Goal: Task Accomplishment & Management: Manage account settings

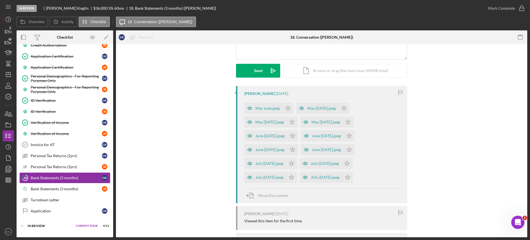
scroll to position [56, 0]
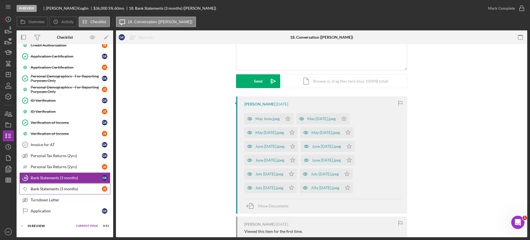
click at [54, 187] on div "Bank Statements (3 months)" at bounding box center [66, 188] width 71 height 4
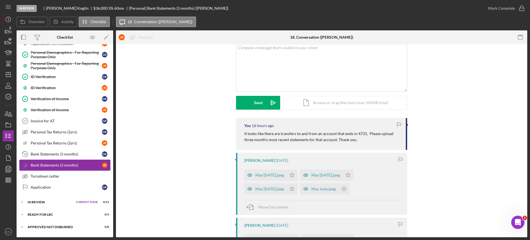
scroll to position [286, 0]
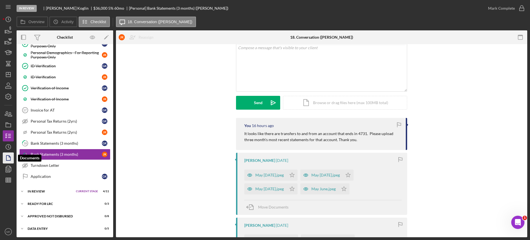
click at [6, 158] on polygon "button" at bounding box center [8, 157] width 4 height 5
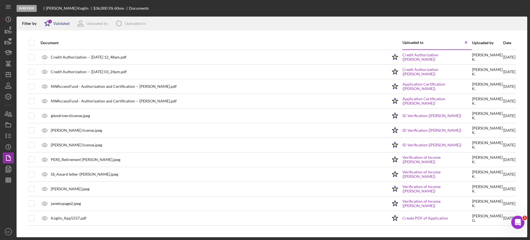
click at [53, 23] on icon "Icon/Star" at bounding box center [48, 24] width 14 height 14
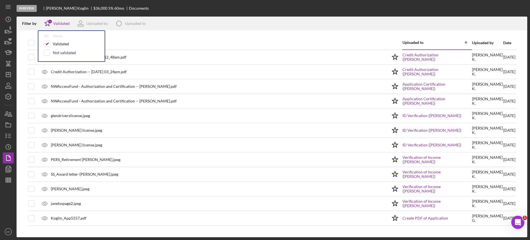
click at [65, 50] on div "Not validated" at bounding box center [64, 52] width 23 height 4
checkbox input "true"
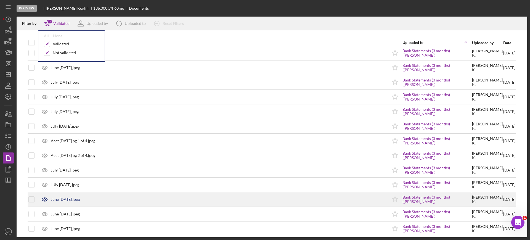
scroll to position [310, 0]
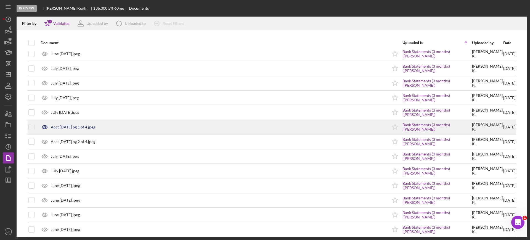
click at [91, 126] on div "Acct 3882 August pg 1 of 4.jpeg" at bounding box center [73, 127] width 44 height 4
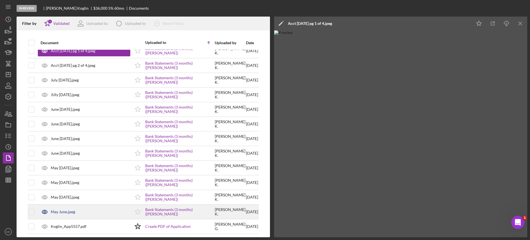
scroll to position [389, 0]
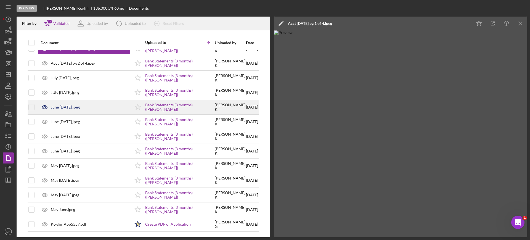
click at [70, 106] on div "June July 1.jpeg" at bounding box center [65, 107] width 29 height 4
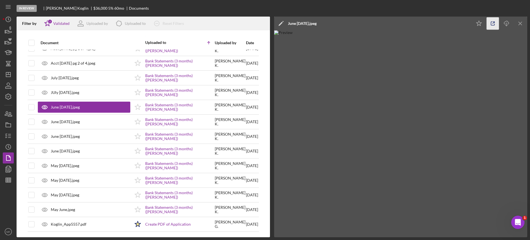
click at [491, 23] on icon "button" at bounding box center [492, 23] width 12 height 12
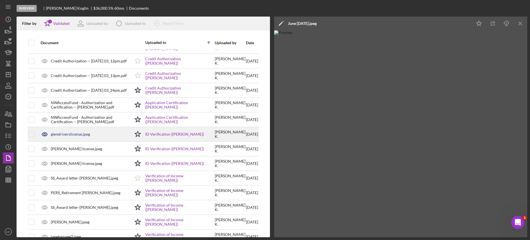
scroll to position [0, 0]
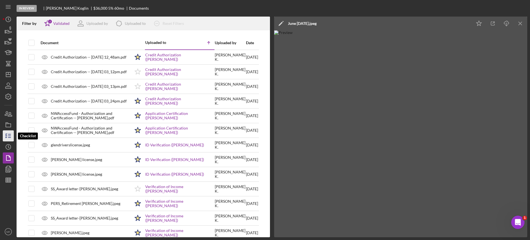
click at [7, 137] on icon "button" at bounding box center [8, 136] width 14 height 14
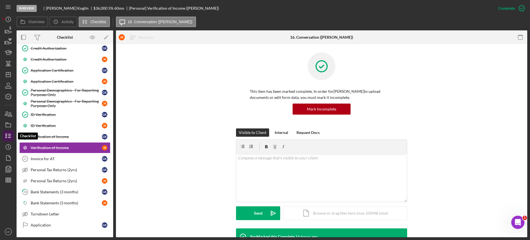
scroll to position [244, 0]
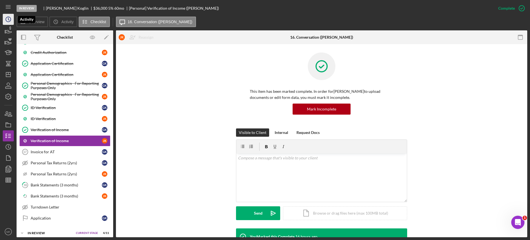
click at [7, 19] on icon "Icon/History" at bounding box center [8, 19] width 14 height 14
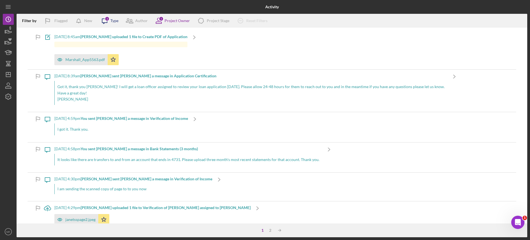
click at [108, 21] on icon "Icon/Message" at bounding box center [105, 21] width 14 height 14
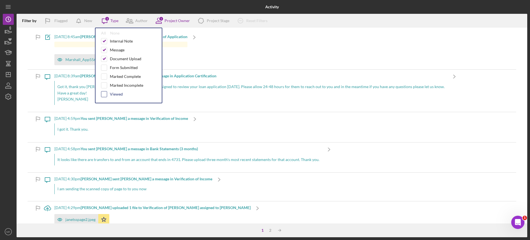
click at [105, 95] on input "checkbox" at bounding box center [104, 94] width 6 height 6
checkbox input "true"
click at [326, 132] on div "Icon/Message 9/30/2025 at 4:59pm You sent Janet K. a message in Verification of…" at bounding box center [272, 127] width 488 height 30
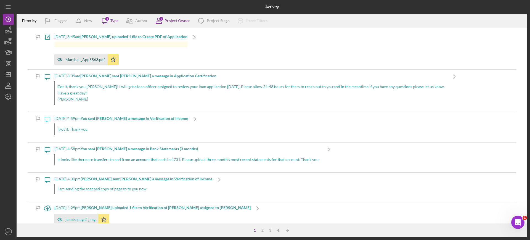
click at [84, 60] on div "Marshall_App5563.pdf" at bounding box center [84, 59] width 39 height 4
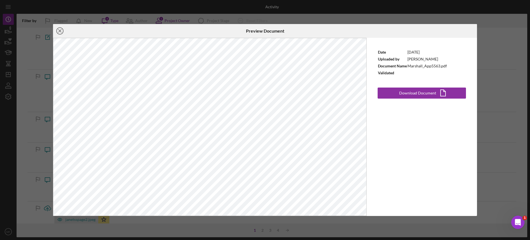
click at [58, 32] on icon "Icon/Close" at bounding box center [60, 31] width 14 height 14
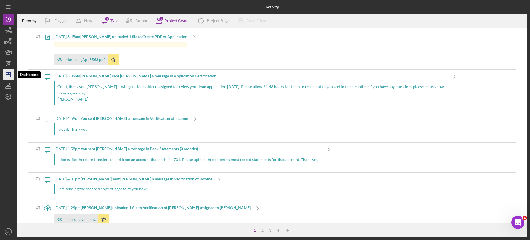
click at [9, 74] on line "button" at bounding box center [8, 74] width 4 height 0
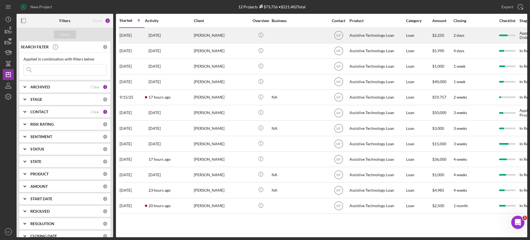
click at [200, 36] on div "[PERSON_NAME]" at bounding box center [221, 35] width 55 height 15
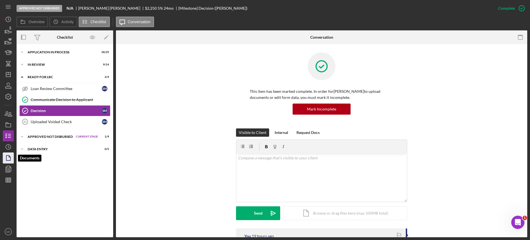
click at [8, 157] on icon "button" at bounding box center [8, 158] width 14 height 14
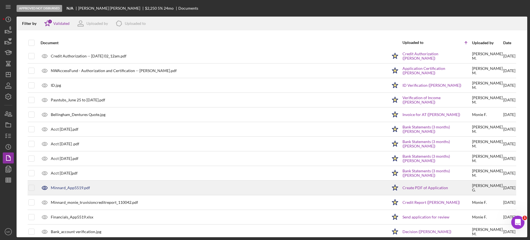
scroll to position [23, 0]
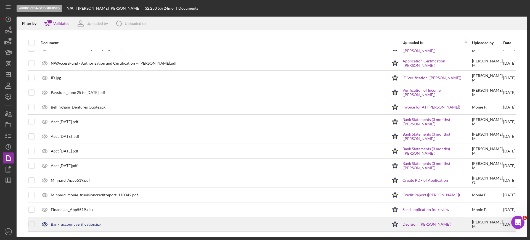
click at [82, 224] on div "Bank_account verification.jpg" at bounding box center [76, 224] width 50 height 4
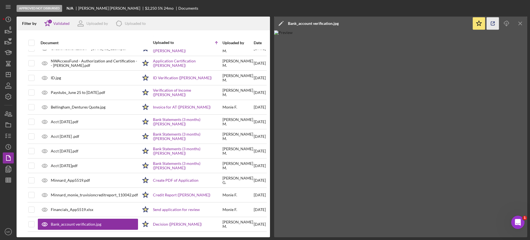
click at [492, 23] on icon "button" at bounding box center [492, 23] width 12 height 12
click at [5, 133] on icon "button" at bounding box center [8, 136] width 14 height 14
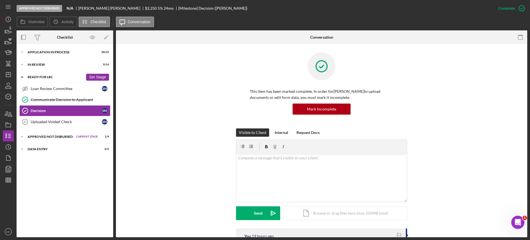
click at [49, 76] on div "Ready for LRC" at bounding box center [56, 76] width 56 height 3
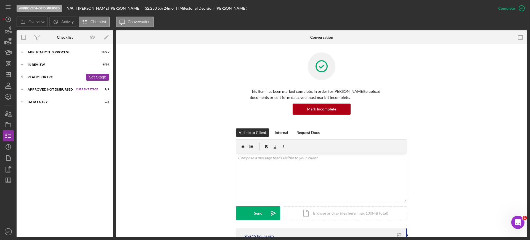
click at [49, 75] on div "Ready for LRC" at bounding box center [56, 76] width 56 height 3
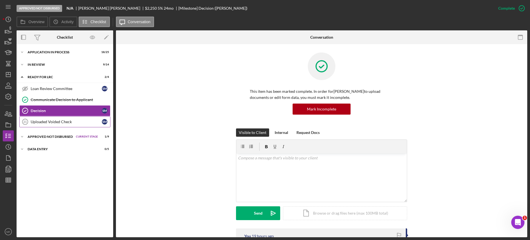
click at [65, 121] on div "Uploaded Voided Check" at bounding box center [66, 121] width 71 height 4
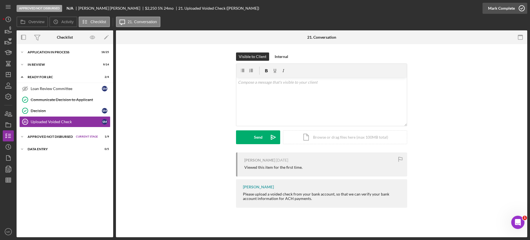
click at [501, 7] on div "Mark Complete" at bounding box center [501, 8] width 27 height 11
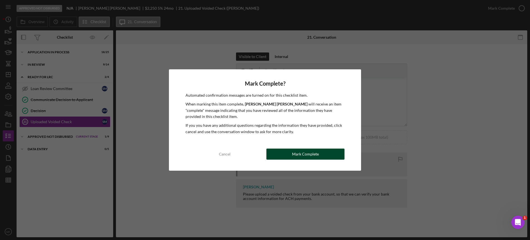
click at [311, 152] on div "Mark Complete" at bounding box center [305, 153] width 27 height 11
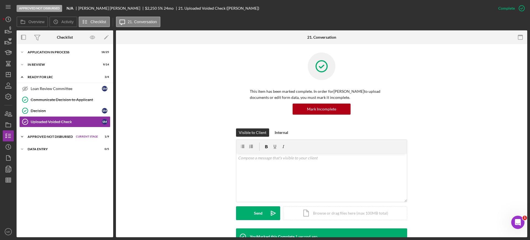
click at [66, 136] on div "Approved Not Disbursed" at bounding box center [51, 136] width 46 height 3
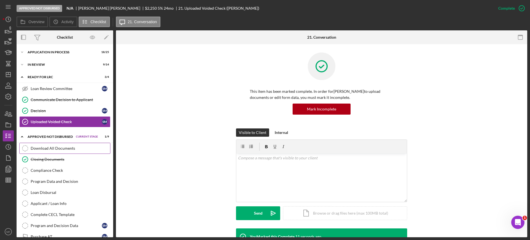
click at [57, 146] on div "Download All Documents" at bounding box center [70, 148] width 79 height 4
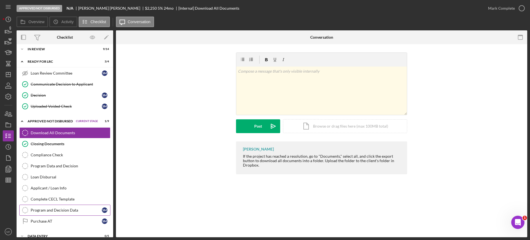
scroll to position [23, 0]
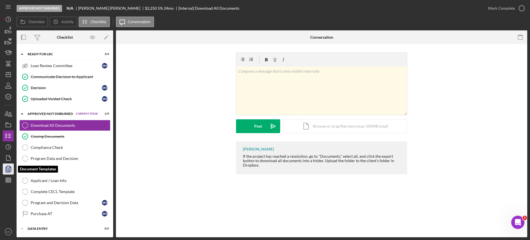
click at [7, 167] on icon "button" at bounding box center [8, 169] width 14 height 14
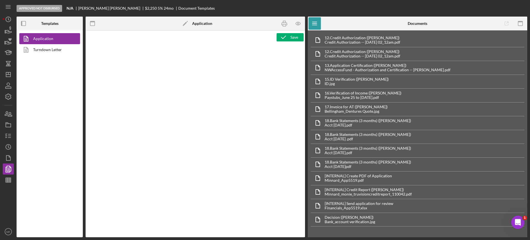
type textarea "<div class="WordSection1"> <p style="margin: 0in; font-size: 12pt; font-family:…"
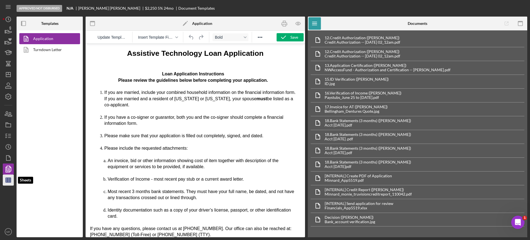
click at [6, 179] on polygon "button" at bounding box center [8, 180] width 5 height 4
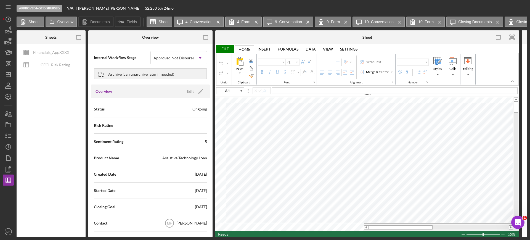
type input "Calibri"
type input "11"
type input "I19"
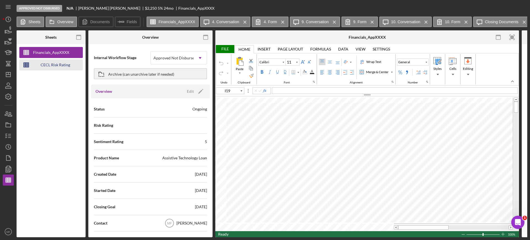
click at [59, 62] on div "CECL Risk Rating Template" at bounding box center [55, 64] width 44 height 11
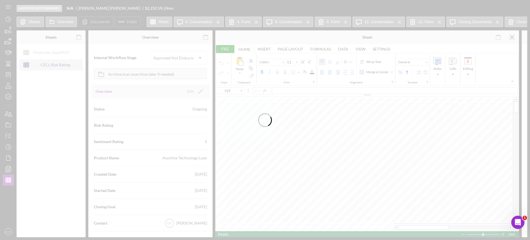
type input "Aptos Narrow"
type input "12"
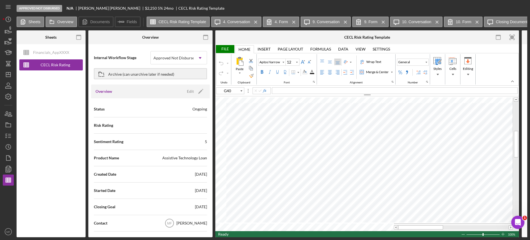
type input "A39"
click at [10, 138] on icon "button" at bounding box center [8, 136] width 14 height 14
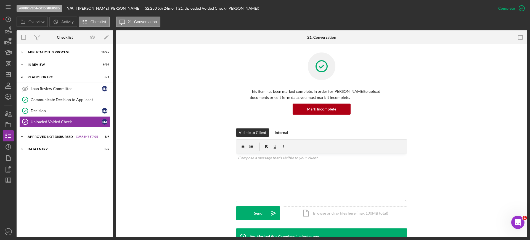
click at [54, 135] on div "Approved Not Disbursed" at bounding box center [51, 136] width 46 height 3
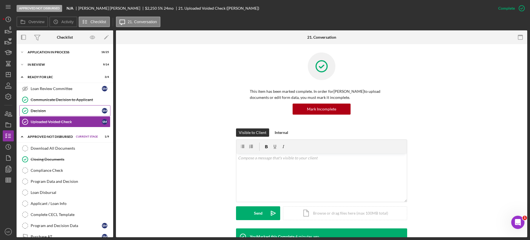
click at [41, 110] on div "Decision" at bounding box center [66, 110] width 71 height 4
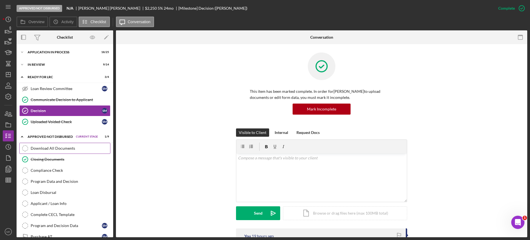
click at [54, 148] on div "Download All Documents" at bounding box center [70, 148] width 79 height 4
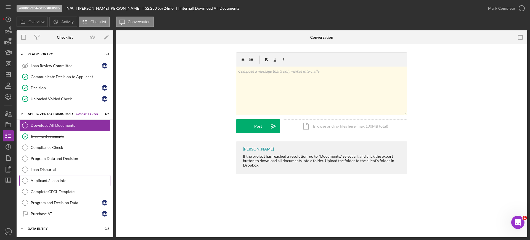
click at [54, 177] on link "Applicant / Loan Info Applicant / Loan Info" at bounding box center [64, 180] width 91 height 11
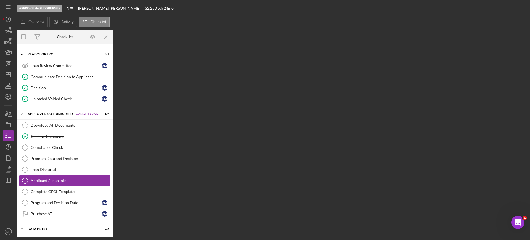
scroll to position [23, 0]
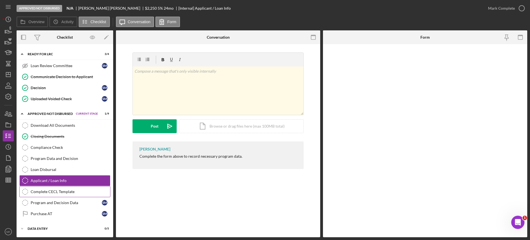
click at [62, 190] on div "Complete CECL Template" at bounding box center [70, 191] width 79 height 4
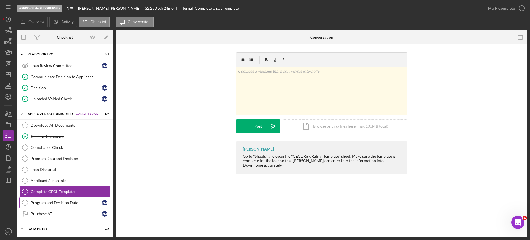
click at [58, 203] on div "Program and Decision Data" at bounding box center [66, 202] width 71 height 4
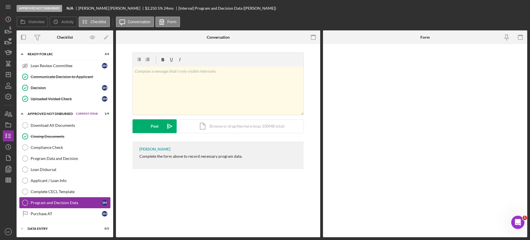
scroll to position [23, 0]
click at [47, 213] on div "Purchase AT" at bounding box center [66, 213] width 71 height 4
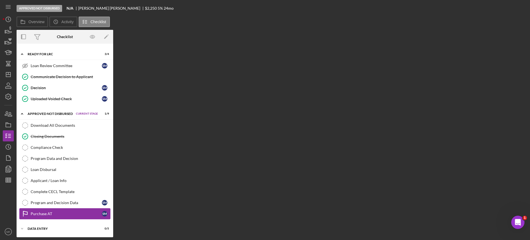
scroll to position [23, 0]
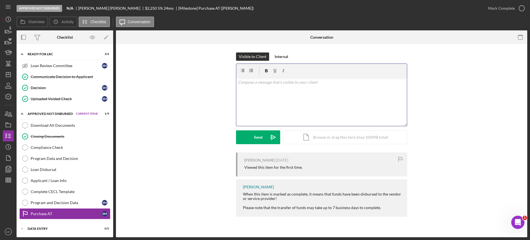
click at [262, 83] on p at bounding box center [321, 82] width 167 height 6
drag, startPoint x: 250, startPoint y: 84, endPoint x: 231, endPoint y: 86, distance: 19.6
click at [231, 86] on div "Visible to Client Internal v Color teal Color pink Remove color Add row above A…" at bounding box center [321, 102] width 395 height 100
click at [257, 86] on div "v Color teal Color pink Remove color Add row above Add row below Add column bef…" at bounding box center [321, 102] width 170 height 48
click at [247, 82] on p "0" at bounding box center [321, 82] width 167 height 6
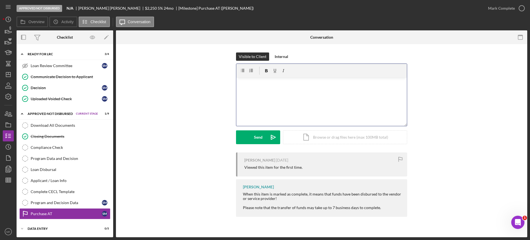
click at [213, 101] on div "Visible to Client Internal v Color teal Color pink Remove color Add row above A…" at bounding box center [321, 102] width 395 height 100
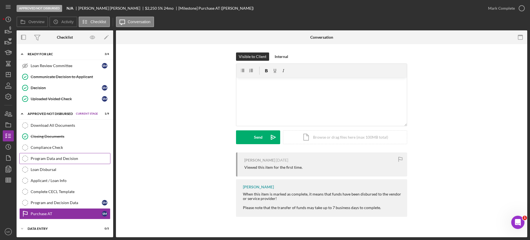
click at [63, 160] on div "Program Data and Decision" at bounding box center [70, 158] width 79 height 4
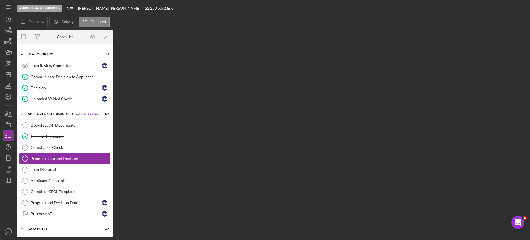
scroll to position [23, 0]
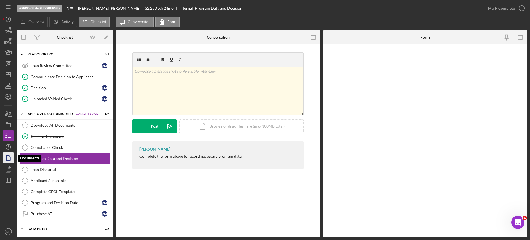
click at [8, 160] on polygon "button" at bounding box center [8, 157] width 4 height 5
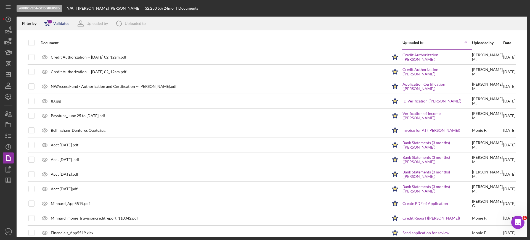
click at [60, 24] on div "Validated" at bounding box center [61, 23] width 16 height 4
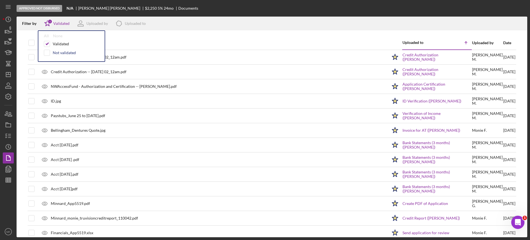
click at [63, 53] on div "Not validated" at bounding box center [64, 52] width 23 height 4
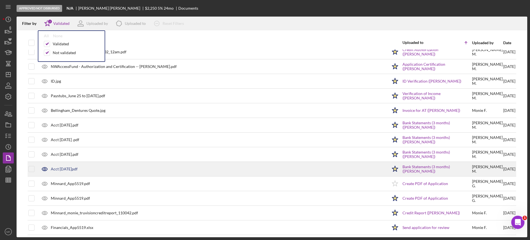
scroll to position [38, 0]
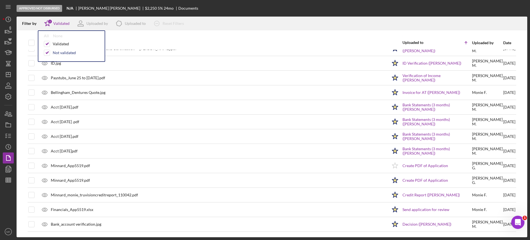
click at [63, 53] on div "Not validated" at bounding box center [64, 52] width 23 height 4
checkbox input "false"
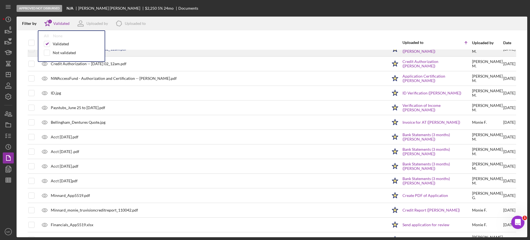
scroll to position [0, 0]
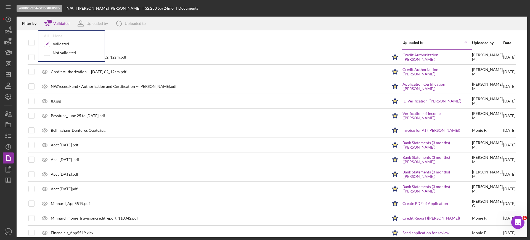
click at [166, 41] on div "Document" at bounding box center [214, 43] width 347 height 4
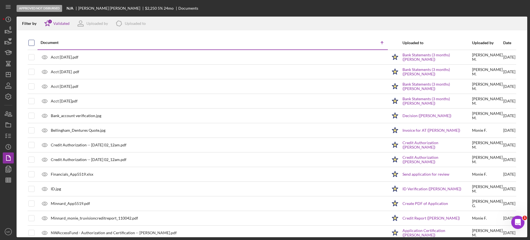
click at [31, 41] on input "checkbox" at bounding box center [32, 43] width 6 height 6
checkbox input "true"
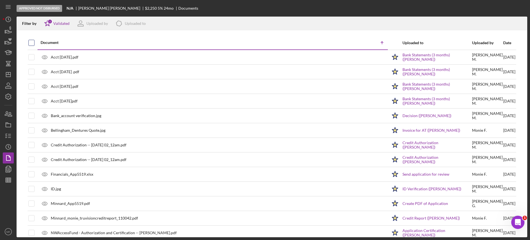
checkbox input "true"
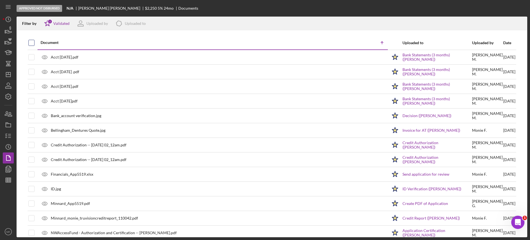
checkbox input "true"
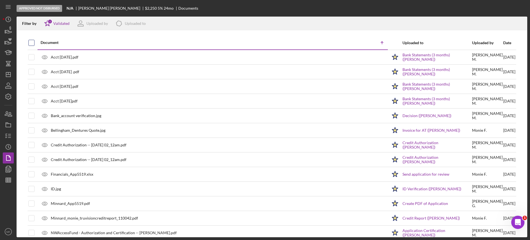
checkbox input "true"
click at [521, 22] on icon "Icon/Download" at bounding box center [520, 23] width 12 height 12
click at [2, 136] on div "Approved Not Disbursed N/A Stephan Minnard $2,250 5 % 24 mo Documents Filter by…" at bounding box center [265, 120] width 530 height 240
click at [6, 137] on icon "button" at bounding box center [8, 136] width 14 height 14
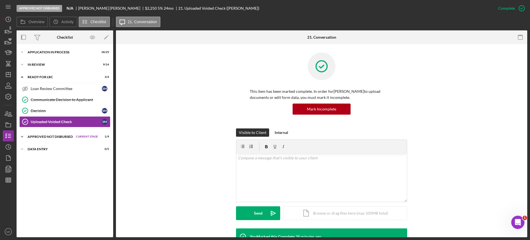
click at [42, 136] on div "Approved Not Disbursed" at bounding box center [51, 136] width 46 height 3
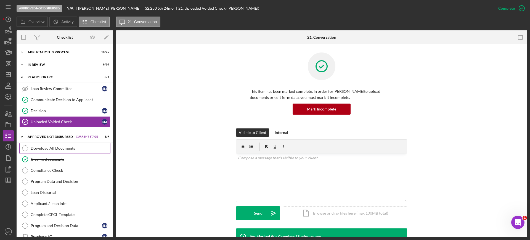
click at [55, 149] on div "Download All Documents" at bounding box center [70, 148] width 79 height 4
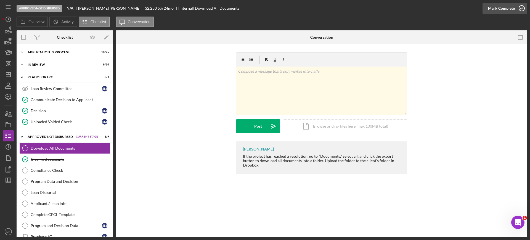
click at [509, 9] on div "Mark Complete" at bounding box center [501, 8] width 27 height 11
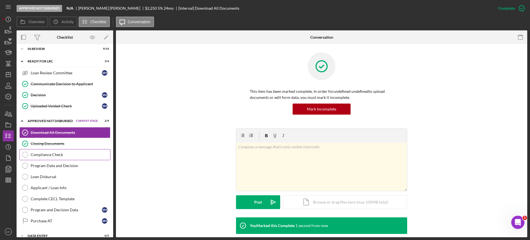
scroll to position [23, 0]
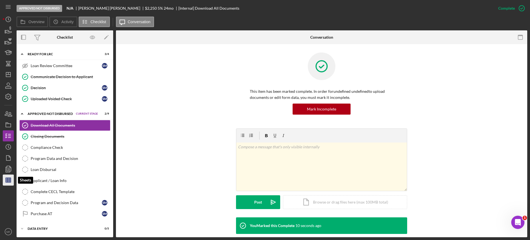
click at [8, 179] on icon "button" at bounding box center [8, 180] width 14 height 14
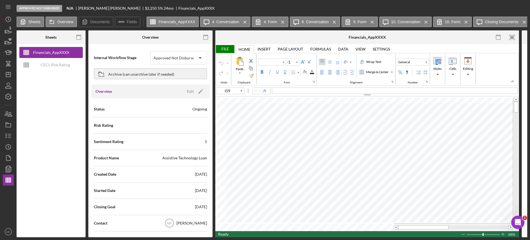
type input "Calibri"
type input "11"
click at [51, 65] on div "CECL Risk Rating Template" at bounding box center [55, 64] width 44 height 11
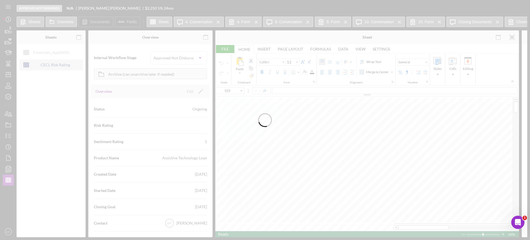
type input "Aptos Narrow"
type input "12"
type input "G40"
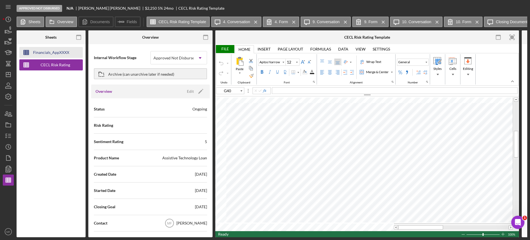
click at [58, 51] on div "Financials_AppXXXX" at bounding box center [51, 52] width 36 height 11
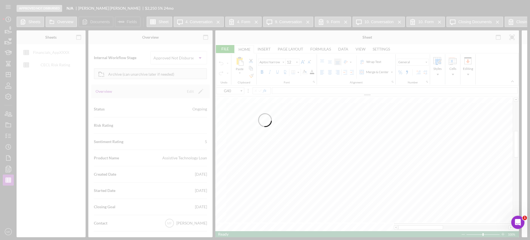
type input "Calibri"
type input "11"
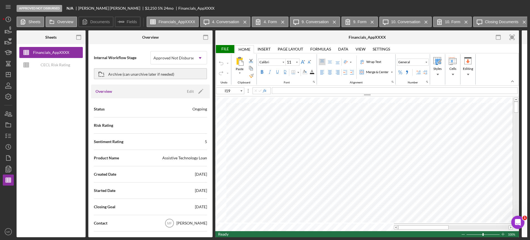
type input "B69"
type input "Arial"
type input "10"
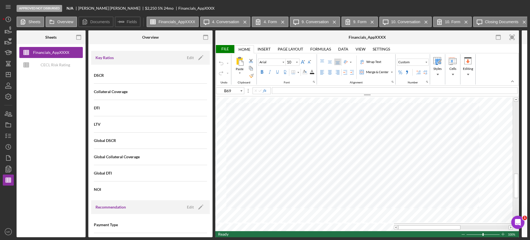
scroll to position [414, 0]
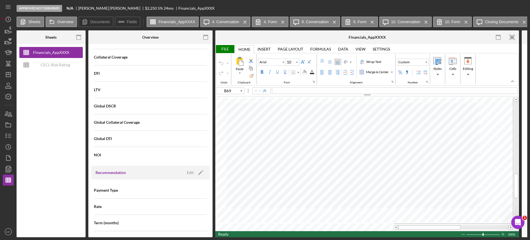
type input "C71"
type input "Calibri"
type input "11"
type input "C11"
type input "Arial"
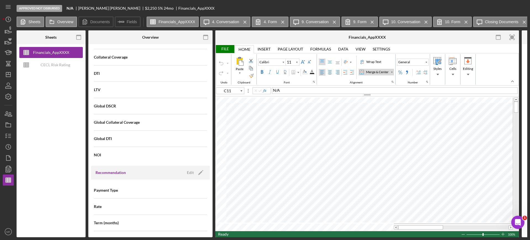
type input "10"
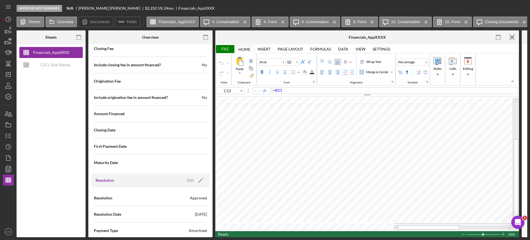
scroll to position [634, 0]
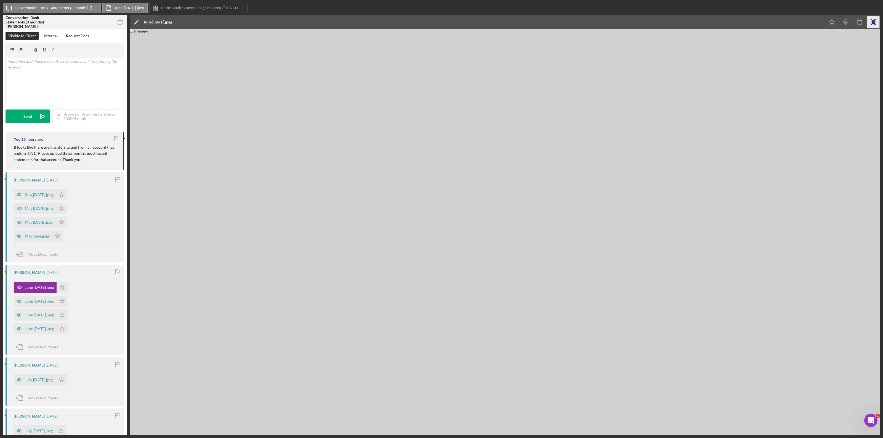
click at [529, 20] on icon "button" at bounding box center [873, 22] width 5 height 5
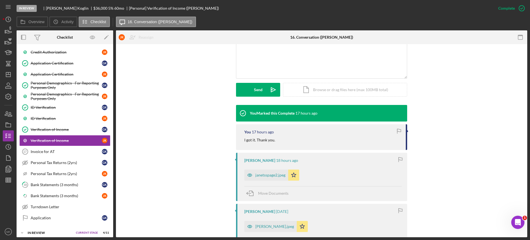
scroll to position [138, 0]
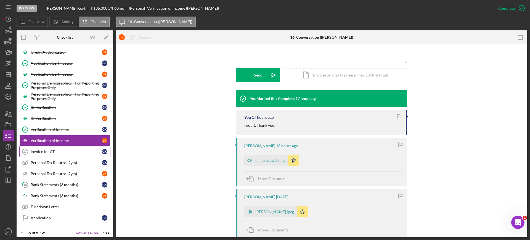
click at [53, 151] on div "Invoice for AT" at bounding box center [66, 151] width 71 height 4
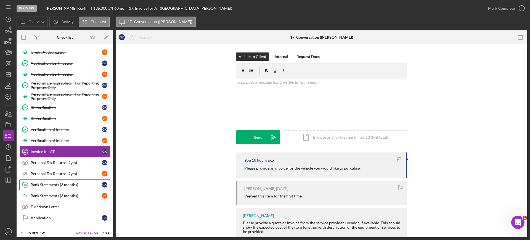
click at [59, 185] on div "Bank Statements (3 months)" at bounding box center [66, 184] width 71 height 4
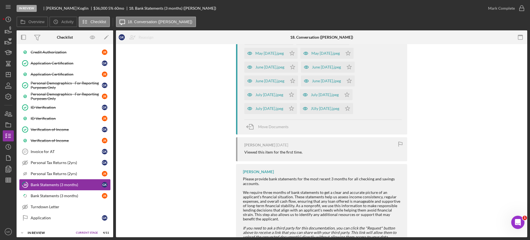
scroll to position [138, 0]
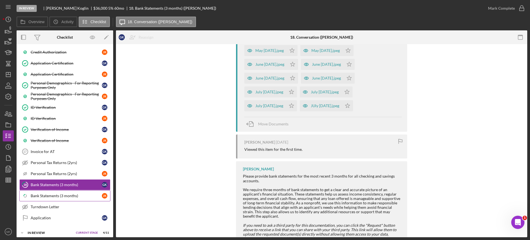
click at [59, 194] on div "Bank Statements (3 months)" at bounding box center [66, 195] width 71 height 4
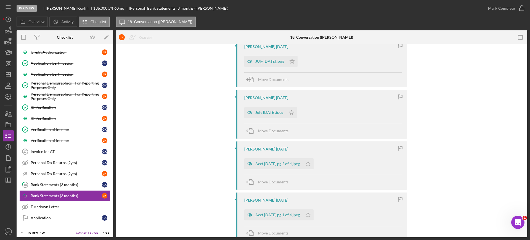
scroll to position [270, 0]
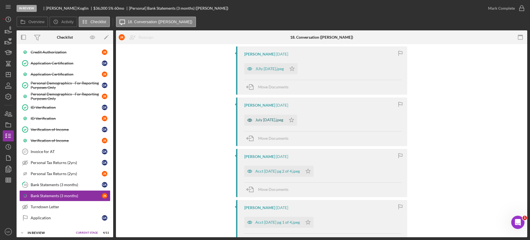
click at [272, 119] on div "July Aug 3.jpeg" at bounding box center [269, 120] width 28 height 4
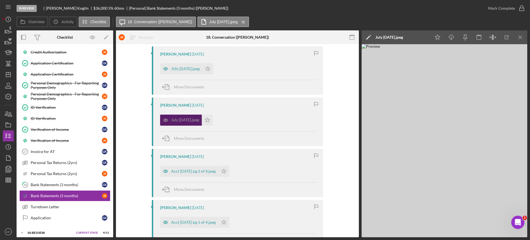
click at [183, 119] on div "July Aug 3.jpeg" at bounding box center [185, 120] width 28 height 4
click at [391, 34] on div "July Aug 3.jpeg" at bounding box center [389, 37] width 28 height 14
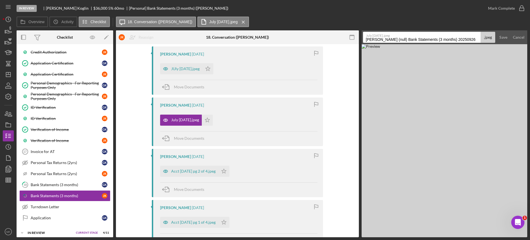
drag, startPoint x: 467, startPoint y: 39, endPoint x: 320, endPoint y: 41, distance: 146.5
click at [320, 41] on div "Overview Internal Workflow Stage In Review Icon/Dropdown Arrow Archive (can una…" at bounding box center [272, 133] width 510 height 207
type input "Acct 3882 August pg 3 of 4"
click at [505, 37] on div "Save" at bounding box center [503, 37] width 8 height 11
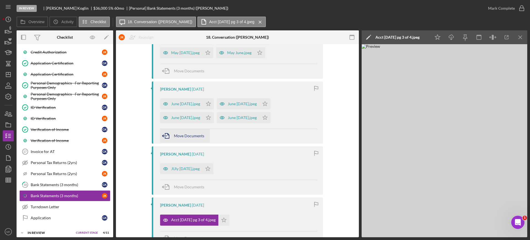
scroll to position [167, 0]
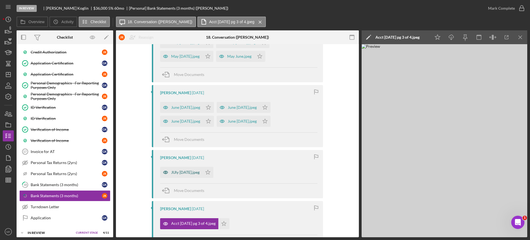
click at [182, 171] on div "JUly Aug 4.jpeg" at bounding box center [185, 172] width 28 height 4
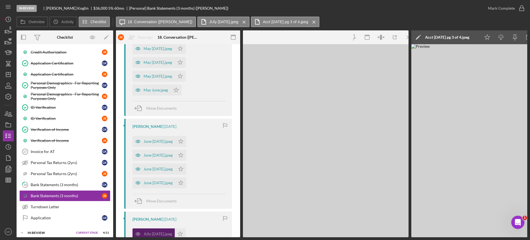
scroll to position [173, 0]
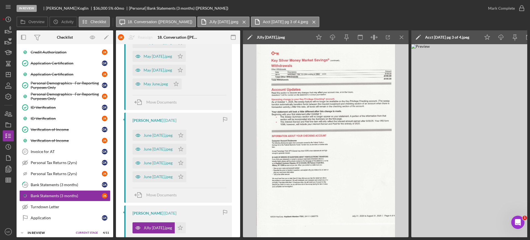
click at [273, 36] on div "JUly Aug 4.jpeg" at bounding box center [271, 37] width 28 height 4
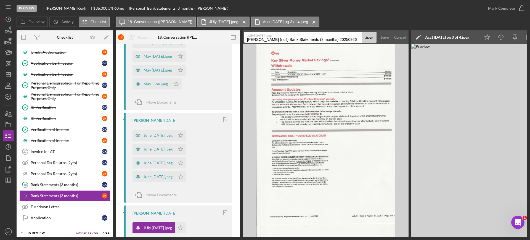
drag, startPoint x: 352, startPoint y: 38, endPoint x: 131, endPoint y: 28, distance: 220.9
click at [131, 28] on div "Overview Icon/History Activity Checklist Icon/Message 18. Conversation (Janet K…" at bounding box center [272, 127] width 510 height 220
type input "Acct 3882 August pg 4 of 4"
click at [385, 37] on div "Save" at bounding box center [384, 37] width 8 height 11
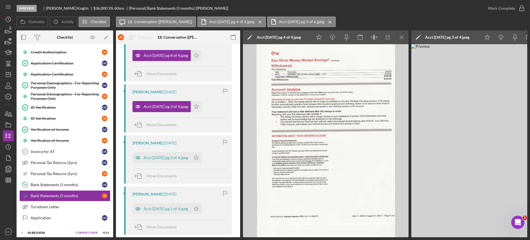
scroll to position [345, 0]
click at [177, 158] on div "Acct 3882 August pg 2 of 4.jpeg" at bounding box center [165, 157] width 44 height 4
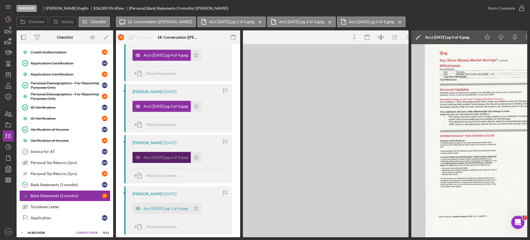
click at [177, 158] on div "Acct 3882 August pg 2 of 4.jpeg" at bounding box center [165, 157] width 44 height 4
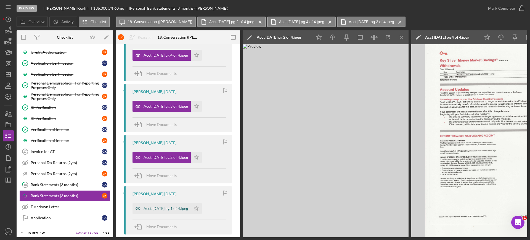
click at [178, 207] on div "Acct 3882 August pg 1 of 4.jpeg" at bounding box center [165, 208] width 44 height 4
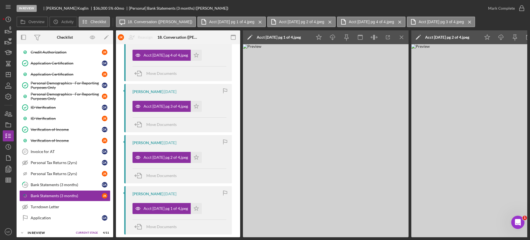
drag, startPoint x: 288, startPoint y: 237, endPoint x: 319, endPoint y: 238, distance: 30.4
click at [320, 238] on div "In Review Glen Koglin $36,000 $12,600 5 % 60 mo [Personal] Bank Statements (3 m…" at bounding box center [265, 120] width 530 height 240
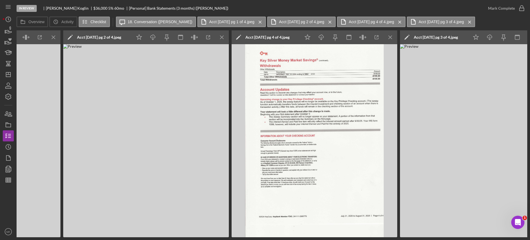
scroll to position [0, 386]
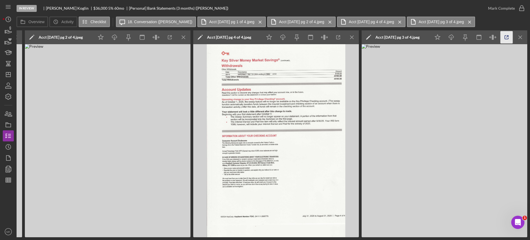
click at [507, 36] on polyline "button" at bounding box center [507, 36] width 1 height 1
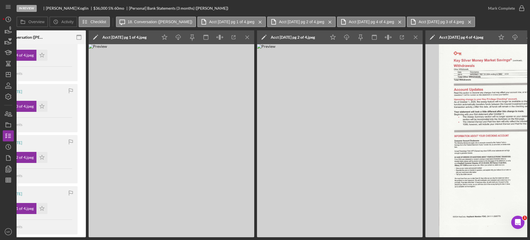
scroll to position [0, 151]
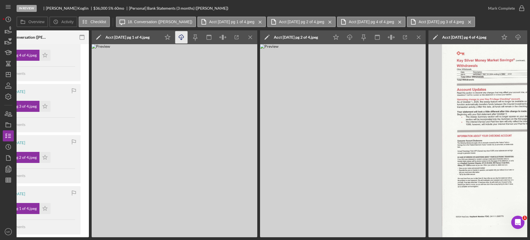
click at [181, 37] on line "button" at bounding box center [181, 37] width 0 height 3
click at [350, 35] on icon "Icon/Download" at bounding box center [349, 37] width 12 height 12
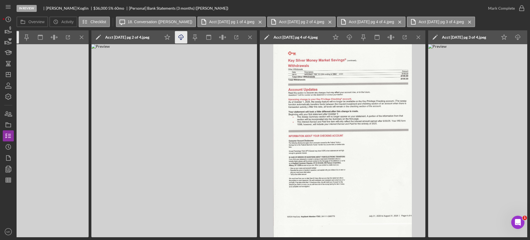
scroll to position [0, 380]
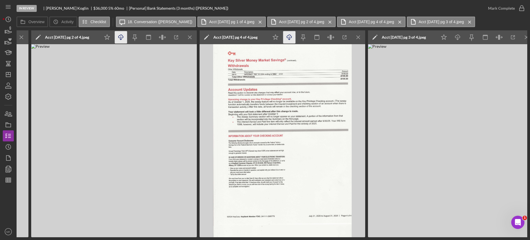
click at [288, 34] on icon "Icon/Download" at bounding box center [289, 37] width 12 height 12
click at [456, 35] on icon "button" at bounding box center [457, 36] width 5 height 3
click at [6, 134] on polyline "button" at bounding box center [6, 134] width 1 height 1
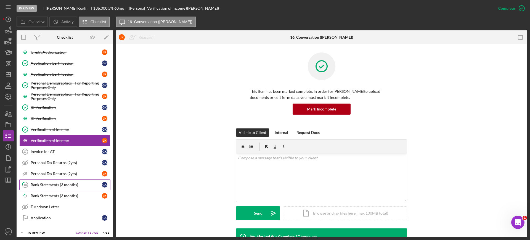
click at [60, 184] on div "Bank Statements (3 months)" at bounding box center [66, 184] width 71 height 4
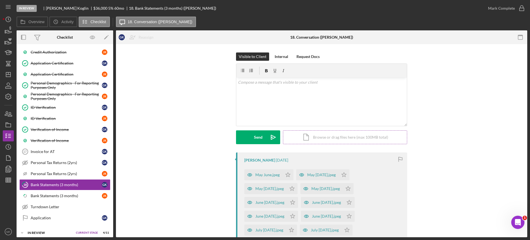
click at [354, 137] on div "Icon/Document Browse or drag files here (max 100MB total) Tap to choose files o…" at bounding box center [345, 137] width 124 height 14
click at [252, 140] on div "Upload" at bounding box center [258, 137] width 12 height 14
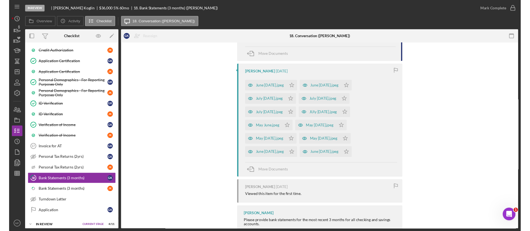
scroll to position [138, 0]
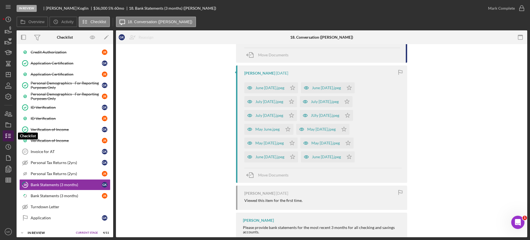
click at [9, 137] on icon "button" at bounding box center [8, 136] width 14 height 14
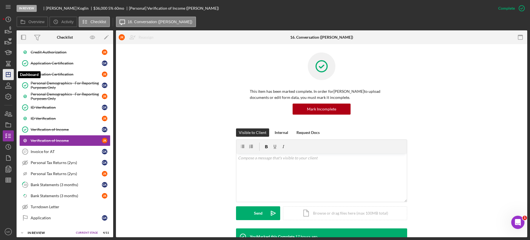
click at [8, 74] on line "button" at bounding box center [8, 74] width 4 height 0
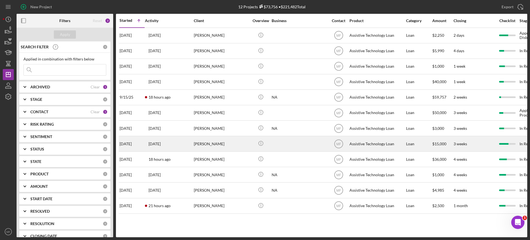
click at [229, 141] on div "Lance Roosma" at bounding box center [221, 143] width 55 height 15
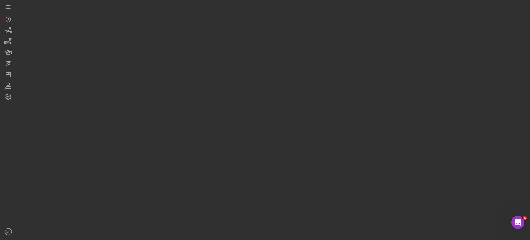
click at [229, 141] on div at bounding box center [272, 118] width 510 height 237
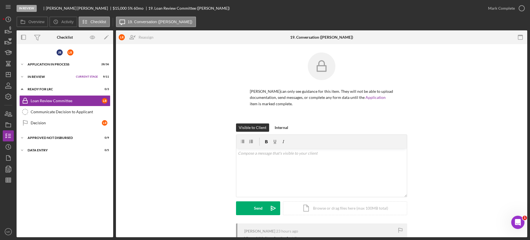
click at [441, 108] on div "Lance Roosma can only see guidance for this item. They will not be able to uplo…" at bounding box center [321, 87] width 395 height 71
click at [8, 182] on icon "button" at bounding box center [8, 180] width 14 height 14
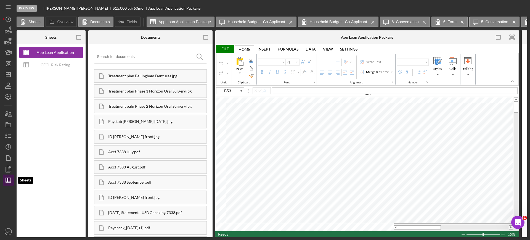
type input "Calibri"
type input "11"
click at [206, 35] on rect "button" at bounding box center [205, 35] width 4 height 1
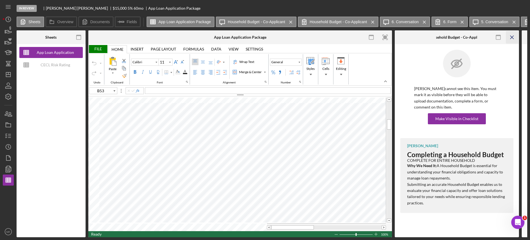
click at [512, 37] on icon "Icon/Menu Close" at bounding box center [512, 37] width 12 height 12
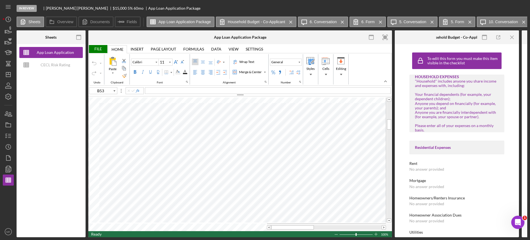
click at [512, 37] on icon "Icon/Menu Close" at bounding box center [512, 37] width 12 height 12
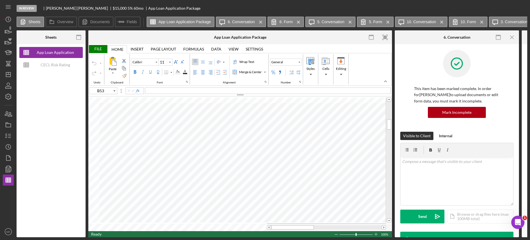
click at [512, 37] on icon "Icon/Menu Close" at bounding box center [512, 37] width 12 height 12
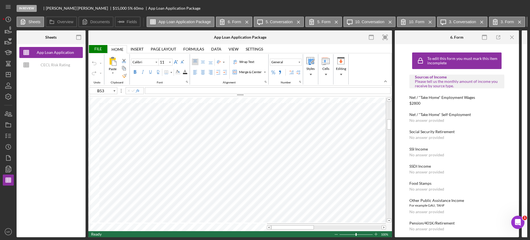
click at [512, 37] on icon "Icon/Menu Close" at bounding box center [512, 37] width 12 height 12
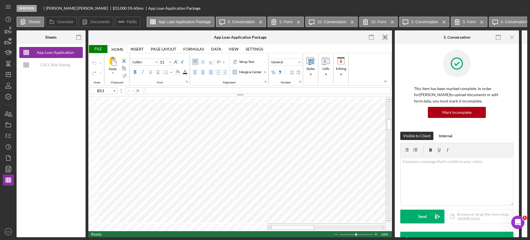
click at [512, 37] on icon "Icon/Menu Close" at bounding box center [512, 37] width 12 height 12
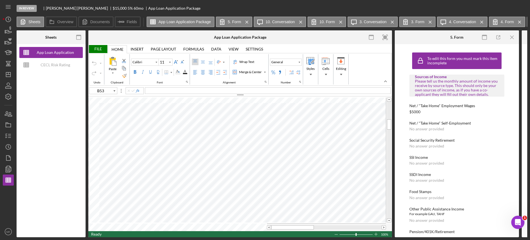
click at [512, 37] on icon "Icon/Menu Close" at bounding box center [512, 37] width 12 height 12
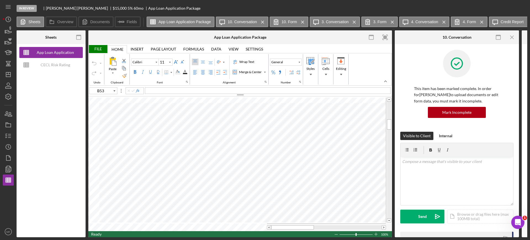
click at [512, 37] on icon "Icon/Menu Close" at bounding box center [512, 37] width 12 height 12
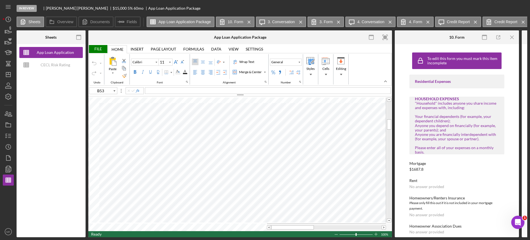
click at [512, 37] on icon "Icon/Menu Close" at bounding box center [512, 37] width 12 height 12
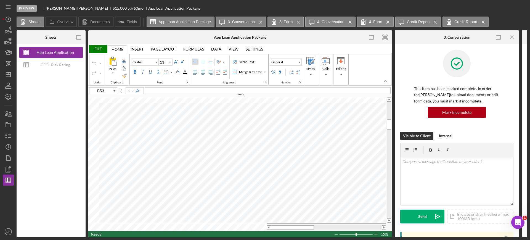
click at [512, 37] on icon "Icon/Menu Close" at bounding box center [512, 37] width 12 height 12
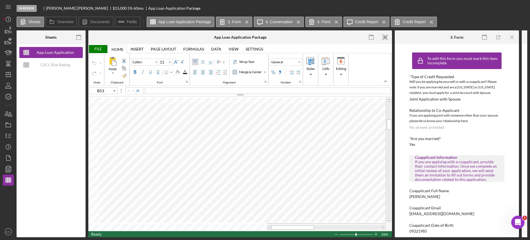
click at [512, 37] on icon "Icon/Menu Close" at bounding box center [512, 37] width 12 height 12
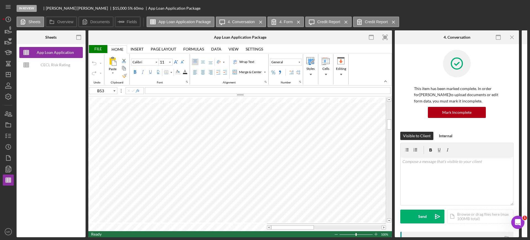
click at [512, 37] on icon "Icon/Menu Close" at bounding box center [512, 37] width 12 height 12
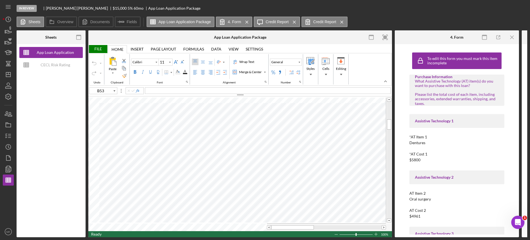
click at [512, 37] on icon "Icon/Menu Close" at bounding box center [512, 37] width 12 height 12
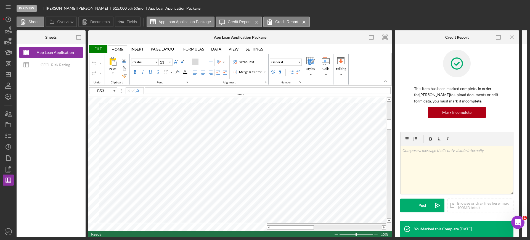
click at [512, 37] on icon "Icon/Menu Close" at bounding box center [512, 37] width 12 height 12
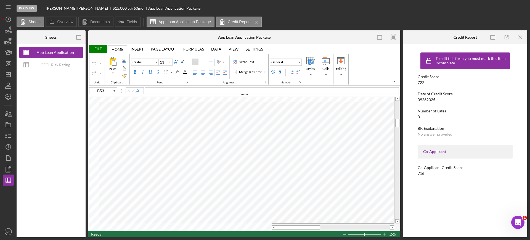
click at [512, 37] on icon "button" at bounding box center [506, 37] width 12 height 12
click at [521, 38] on icon "Icon/Menu Close" at bounding box center [520, 37] width 12 height 12
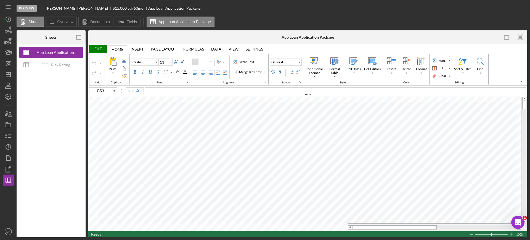
type input "Arial"
type input "12"
type input "G4"
click at [154, 90] on span "9/29/2025" at bounding box center [152, 90] width 12 height 5
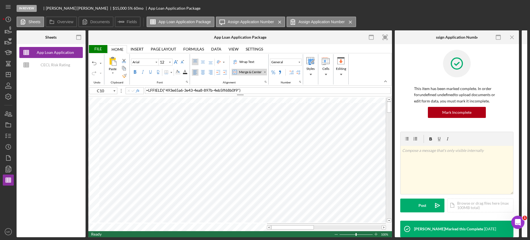
click at [97, 48] on div "File" at bounding box center [97, 49] width 19 height 8
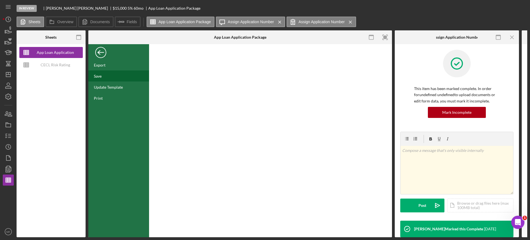
click at [99, 76] on div "Save" at bounding box center [98, 76] width 8 height 5
click at [99, 52] on div "Back" at bounding box center [100, 51] width 11 height 11
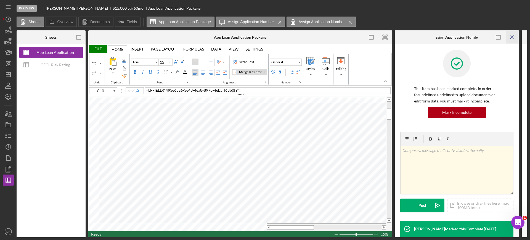
click at [509, 38] on icon "Icon/Menu Close" at bounding box center [512, 37] width 12 height 12
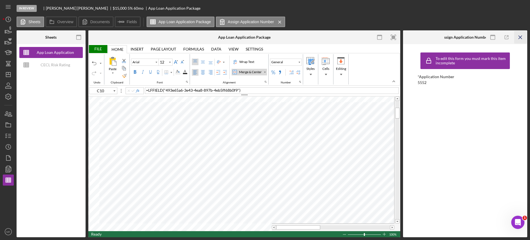
click at [520, 36] on icon "Icon/Menu Close" at bounding box center [520, 37] width 12 height 12
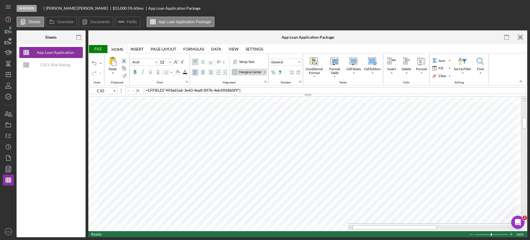
type input "F96"
type input "10"
type input "C10"
type input "12"
type input "F96"
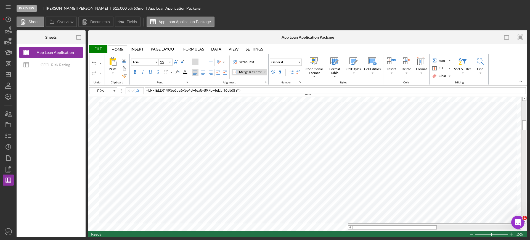
type input "10"
type input "C10"
type input "12"
type input "B13"
type input "10"
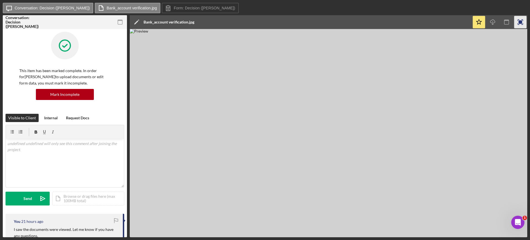
click at [520, 21] on rect "button" at bounding box center [520, 22] width 4 height 4
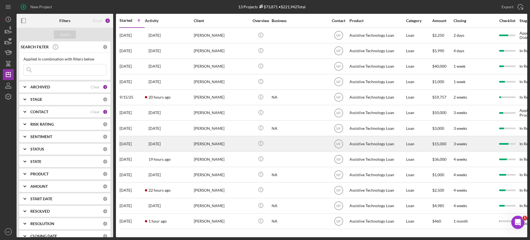
click at [210, 147] on div "[PERSON_NAME]" at bounding box center [221, 143] width 55 height 15
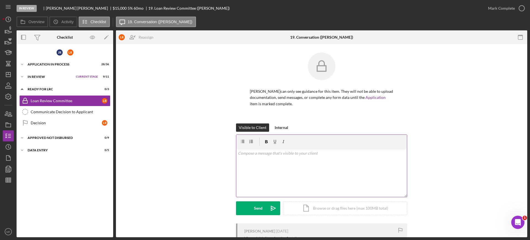
click at [262, 150] on div "v Color teal Color pink Remove color Add row above Add row below Add column bef…" at bounding box center [321, 172] width 170 height 48
click at [251, 158] on p "Your application has been approved for up to $15,000. If you use the whole 15,0…" at bounding box center [321, 156] width 167 height 12
click at [255, 159] on p "Your application has been approved for up to $15,000. If you use the whole 15,0…" at bounding box center [321, 156] width 167 height 12
click at [273, 159] on p "Your application has been approved for up to $15,000. If you use the whole 15,0…" at bounding box center [321, 156] width 167 height 12
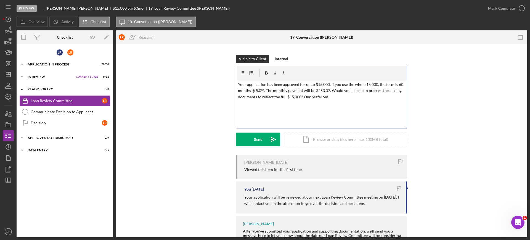
scroll to position [69, 0]
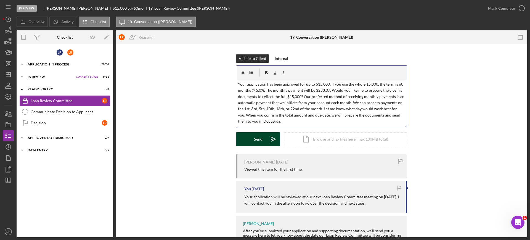
click at [254, 141] on div "Send" at bounding box center [258, 139] width 9 height 14
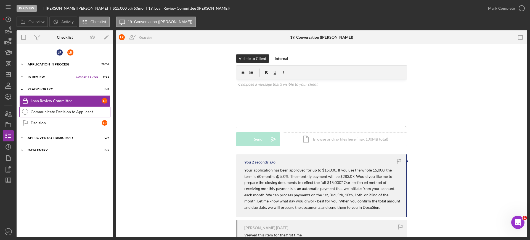
click at [62, 112] on div "Communicate Decision to Applicant" at bounding box center [70, 112] width 79 height 4
